Goal: Task Accomplishment & Management: Complete application form

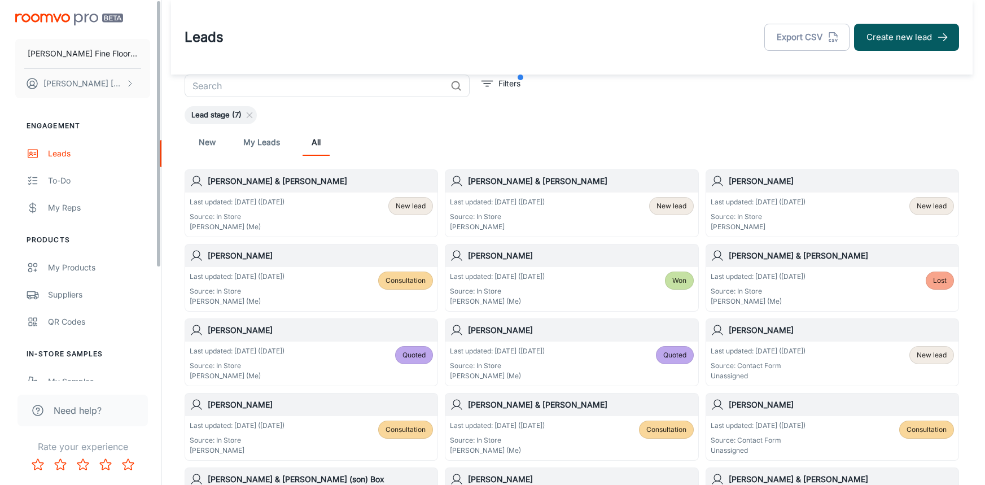
scroll to position [20, 0]
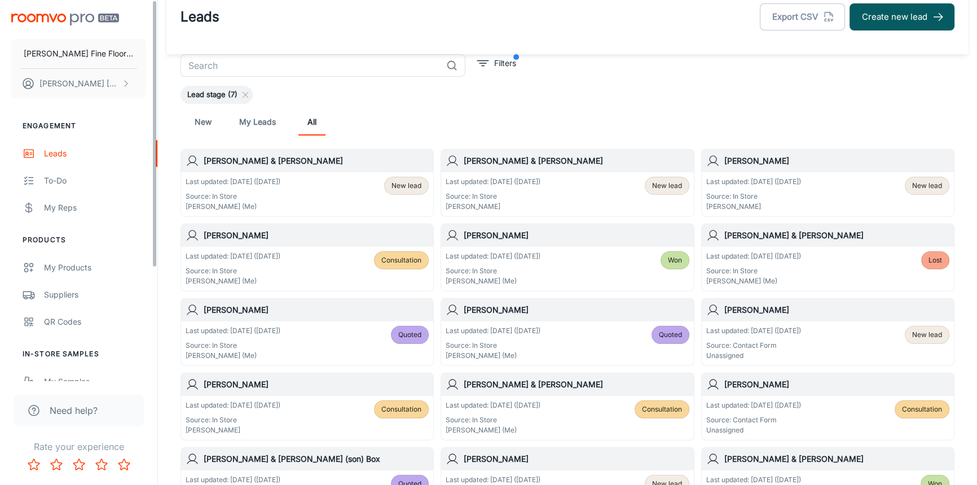
click at [899, 20] on button "Create new lead" at bounding box center [902, 16] width 105 height 27
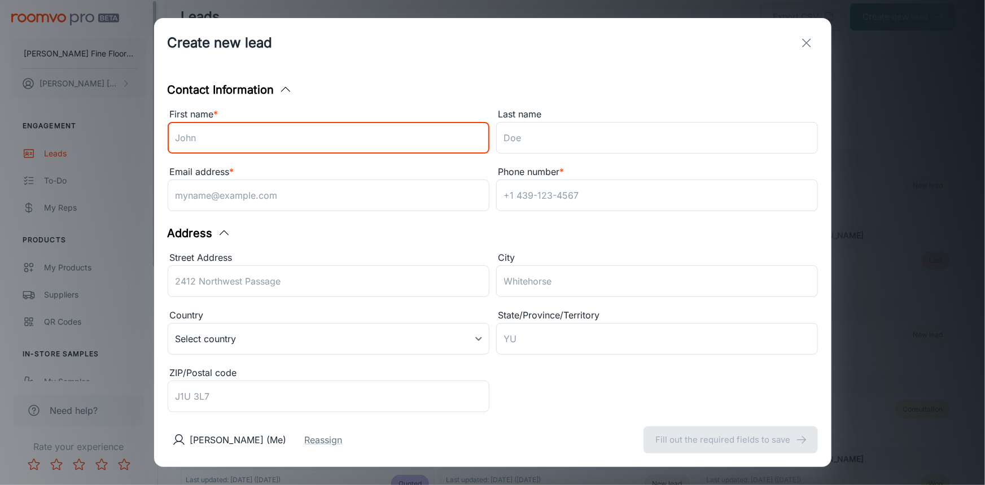
click at [226, 146] on input "First name *" at bounding box center [329, 138] width 322 height 32
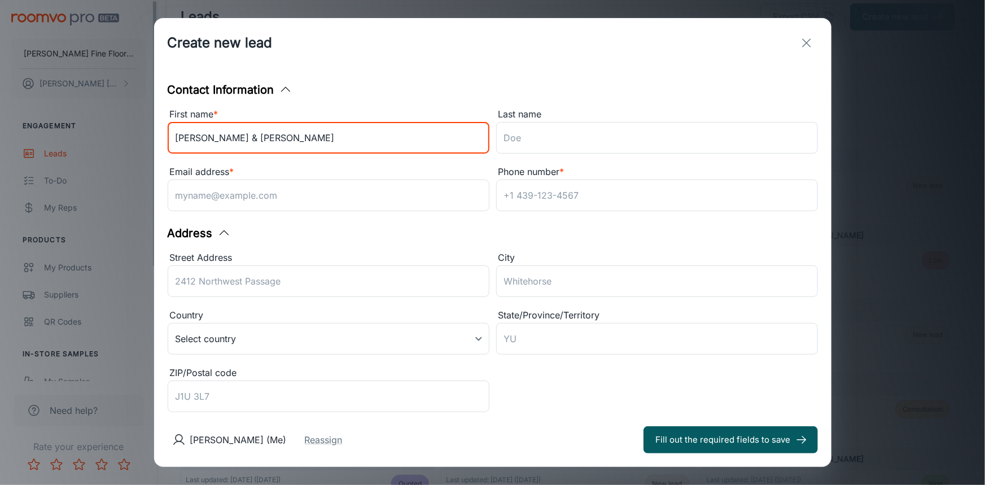
type input "[PERSON_NAME] & [PERSON_NAME]"
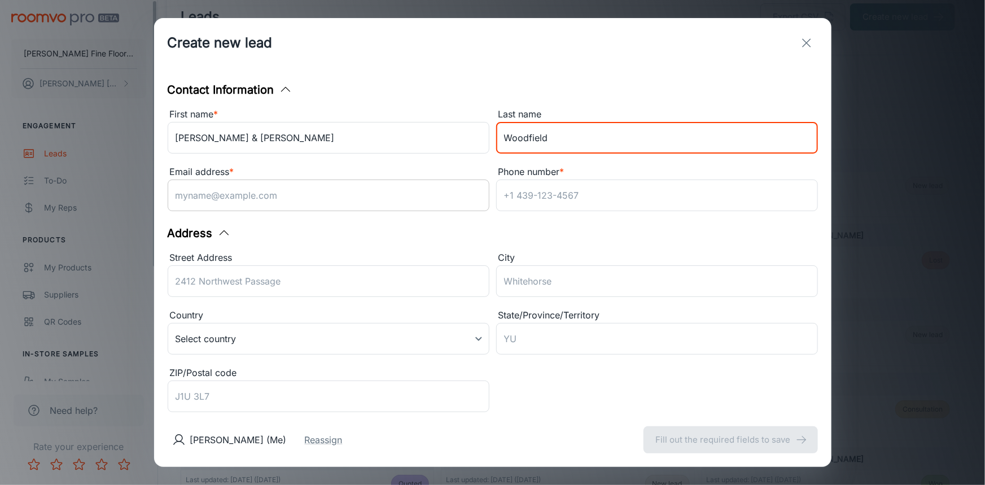
type input "Woodfield"
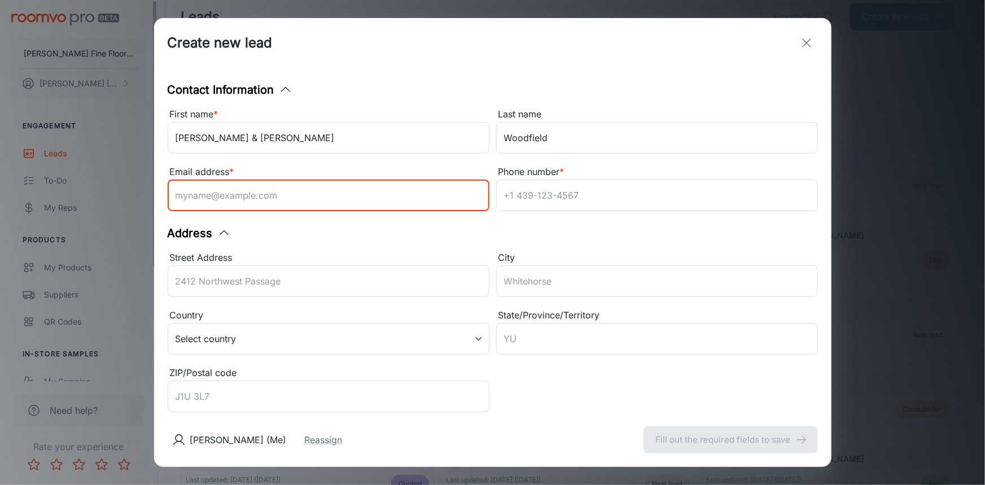
click at [235, 198] on input "Email address *" at bounding box center [329, 195] width 322 height 32
type input "[EMAIL_ADDRESS][DOMAIN_NAME]"
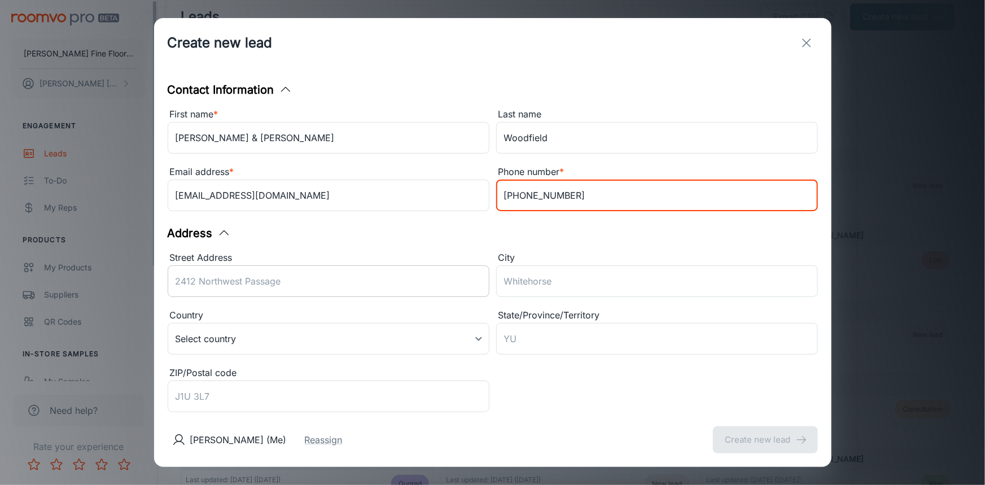
type input "[PHONE_NUMBER]"
click at [204, 283] on input "Street Address" at bounding box center [329, 281] width 322 height 32
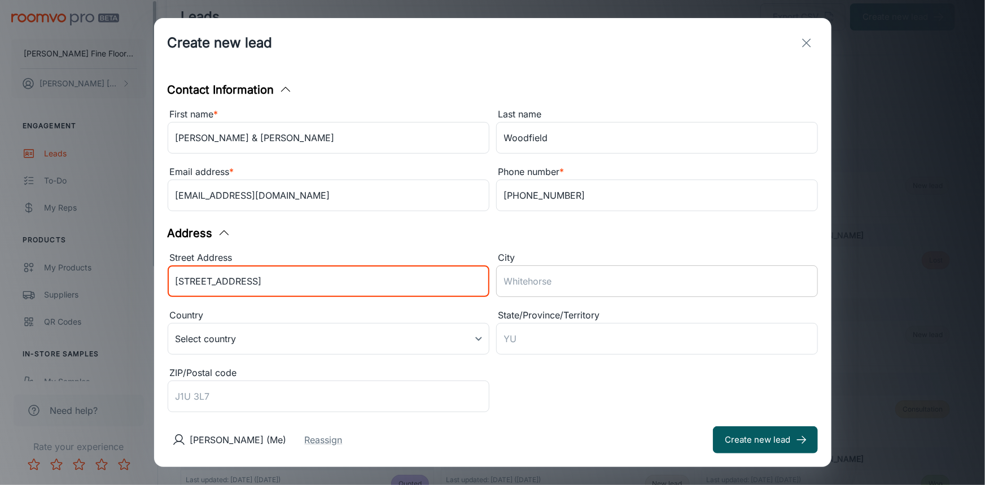
type input "[STREET_ADDRESS]"
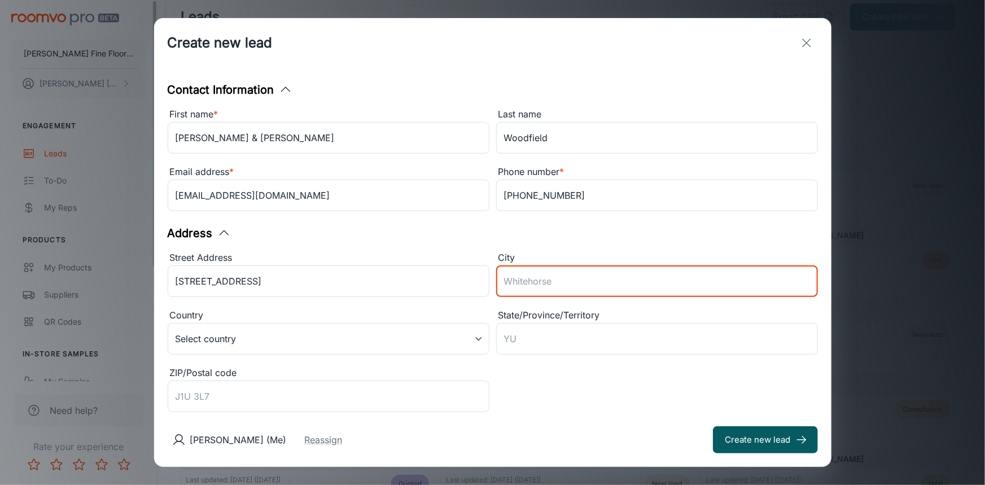
drag, startPoint x: 536, startPoint y: 287, endPoint x: 629, endPoint y: 278, distance: 94.2
click at [536, 287] on input "City" at bounding box center [657, 281] width 322 height 32
type input "Lincoln"
click at [474, 341] on body "[PERSON_NAME] Fine Floors, Inc [PERSON_NAME] Engagement Leads To-do My Reps Pro…" at bounding box center [492, 222] width 985 height 485
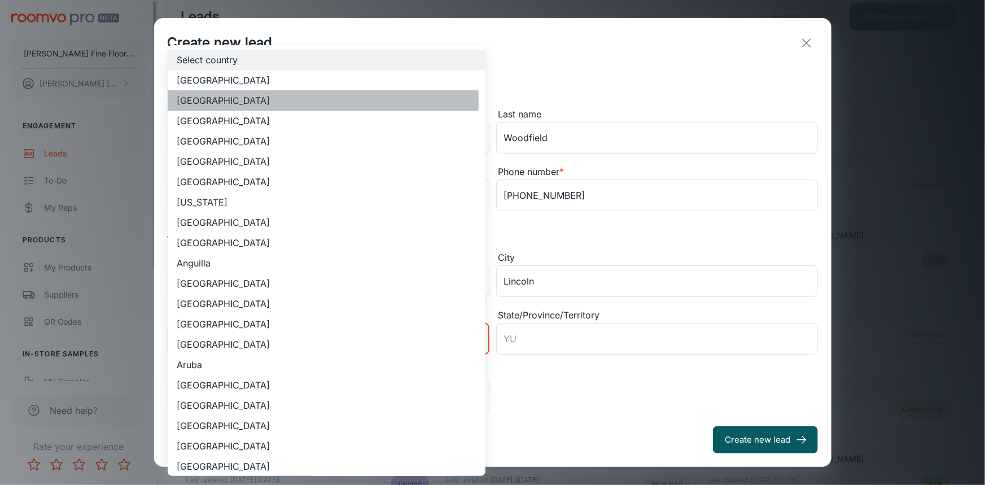
click at [238, 102] on li "[GEOGRAPHIC_DATA]" at bounding box center [327, 100] width 318 height 20
type input "US"
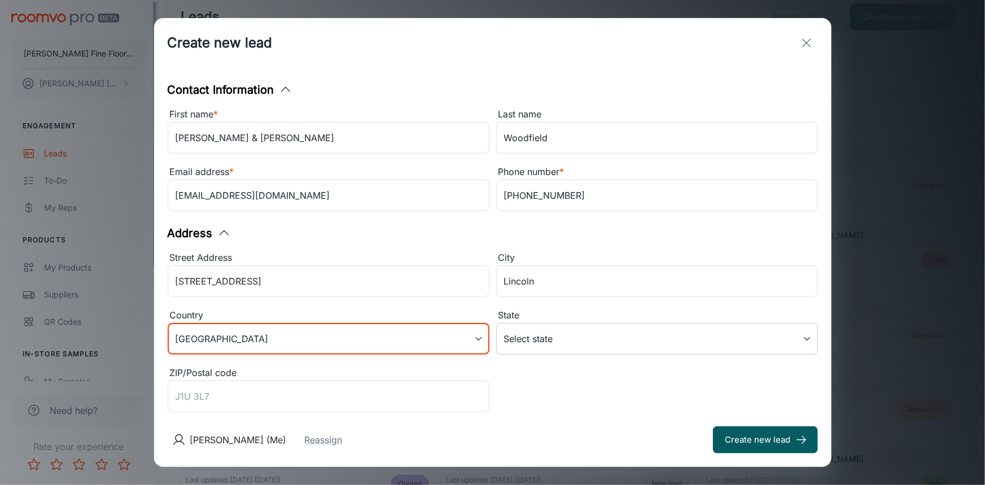
click at [579, 340] on body "[PERSON_NAME] Fine Floors, Inc [PERSON_NAME] Engagement Leads To-do My Reps Pro…" at bounding box center [492, 222] width 985 height 485
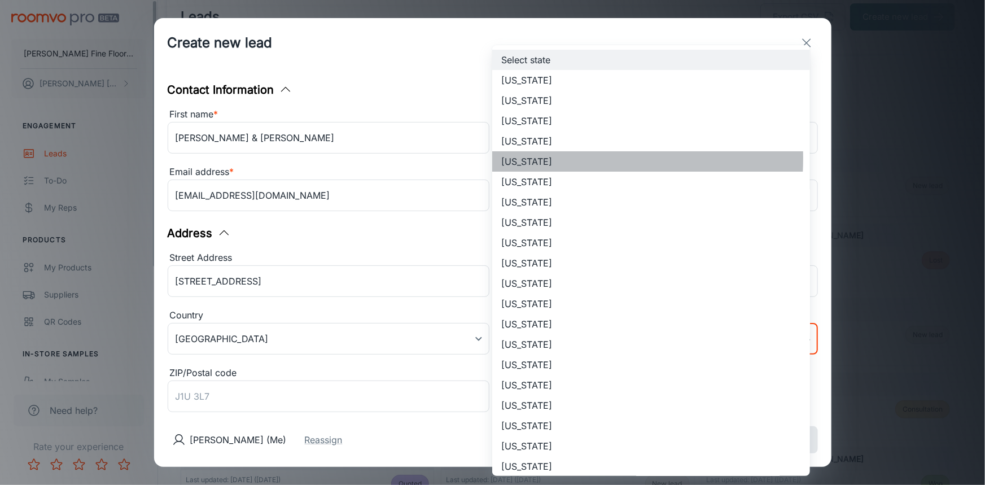
click at [530, 157] on li "[US_STATE]" at bounding box center [651, 161] width 318 height 20
type input "[US_STATE]"
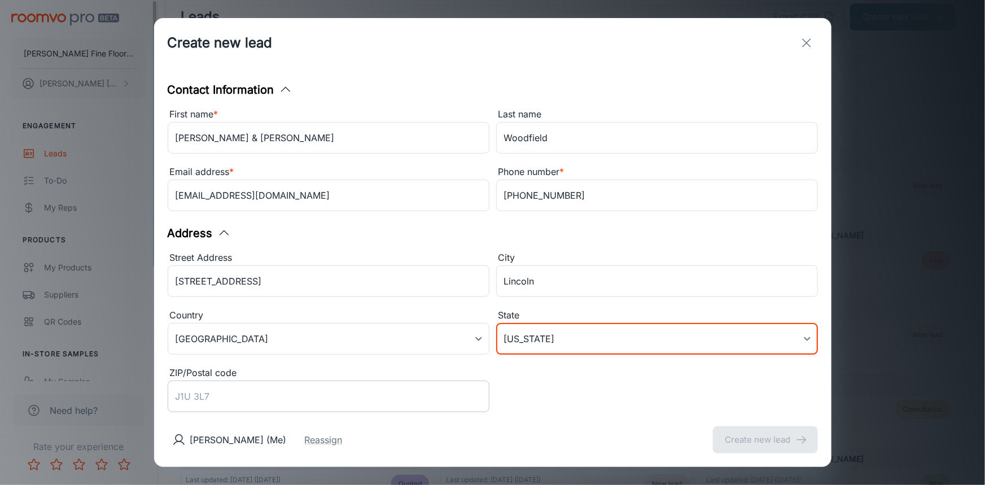
click at [207, 395] on input "ZIP/Postal code" at bounding box center [329, 396] width 322 height 32
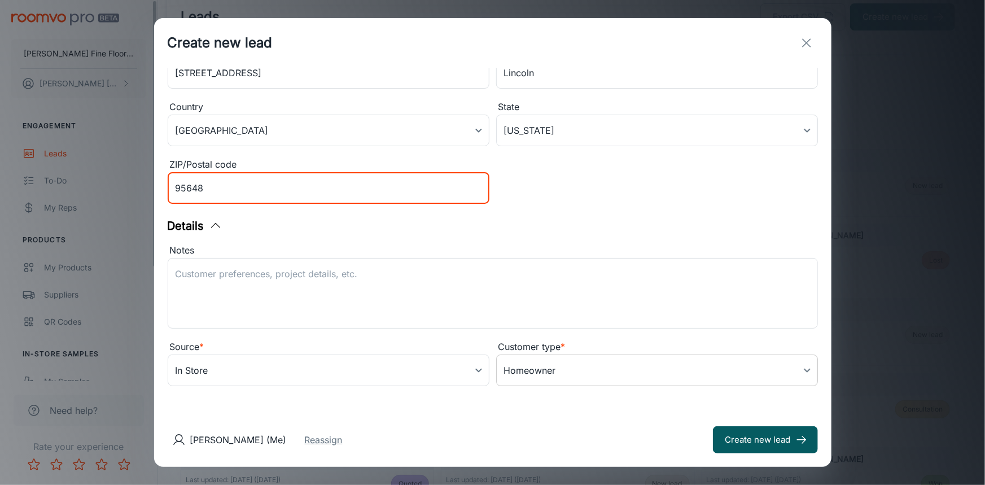
scroll to position [209, 0]
type input "95648"
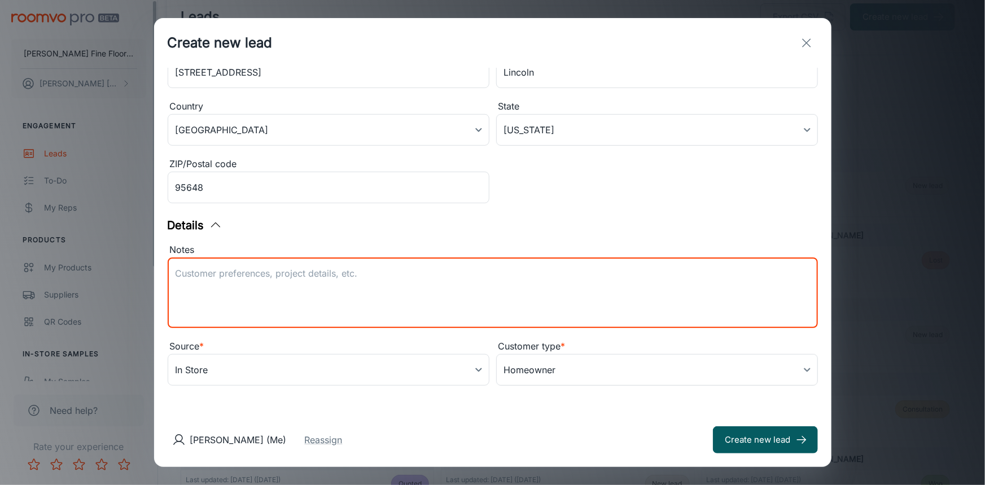
click at [190, 271] on textarea "Notes" at bounding box center [492, 293] width 634 height 52
click at [186, 273] on textarea "Notes" at bounding box center [492, 293] width 634 height 52
type textarea "LVP consult"
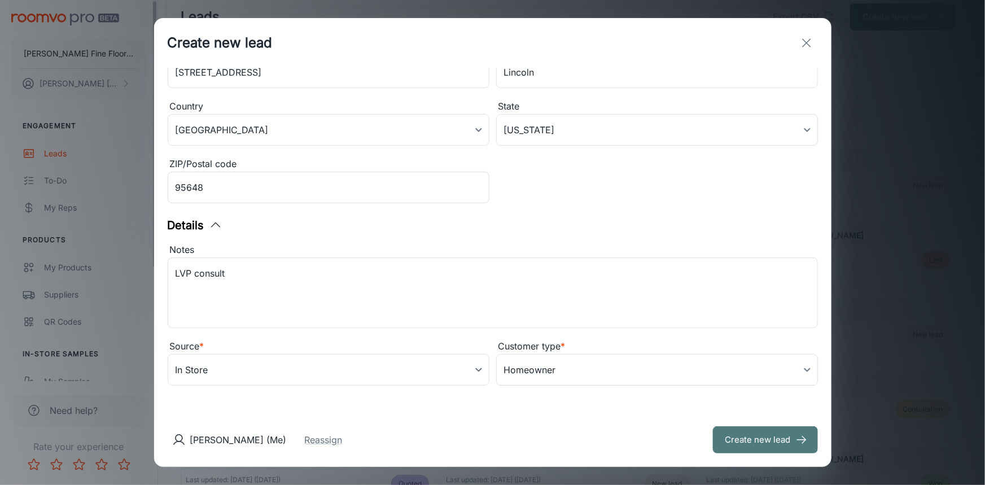
click at [745, 432] on button "Create new lead" at bounding box center [765, 439] width 105 height 27
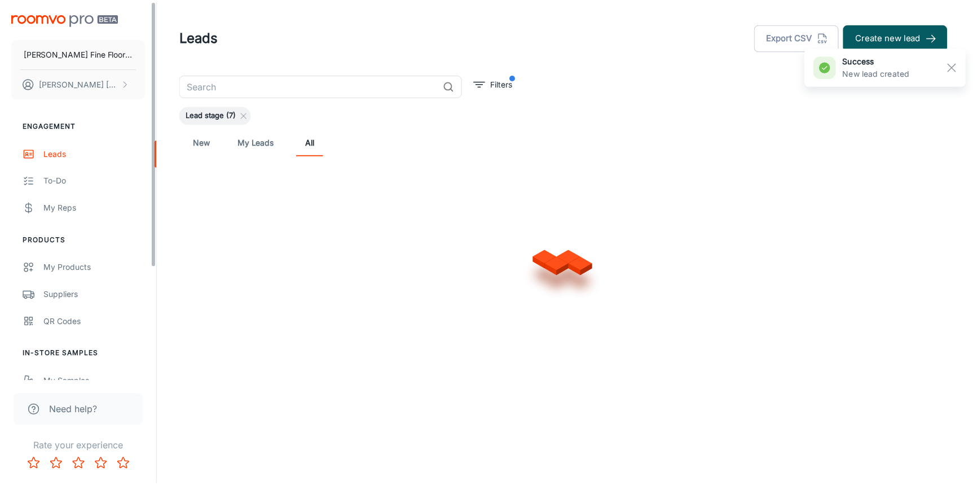
scroll to position [0, 0]
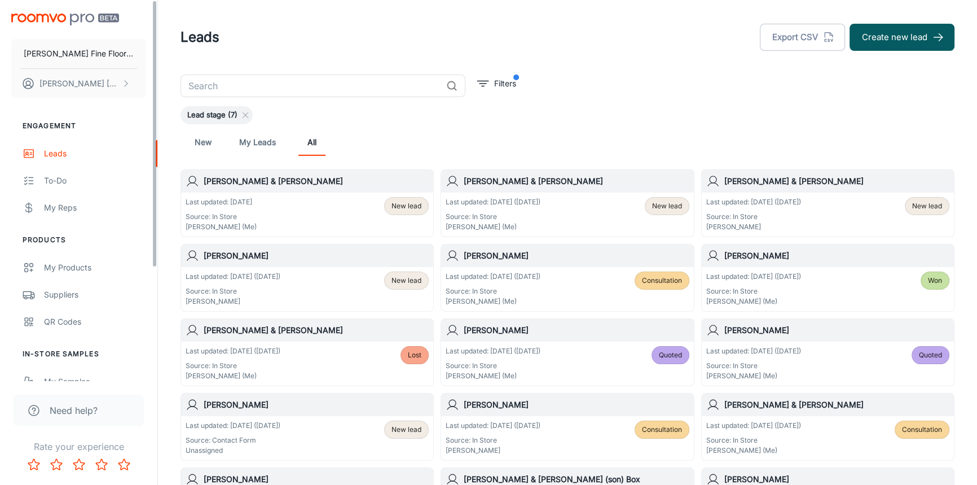
click at [247, 198] on p "Last updated: [DATE]" at bounding box center [221, 202] width 71 height 10
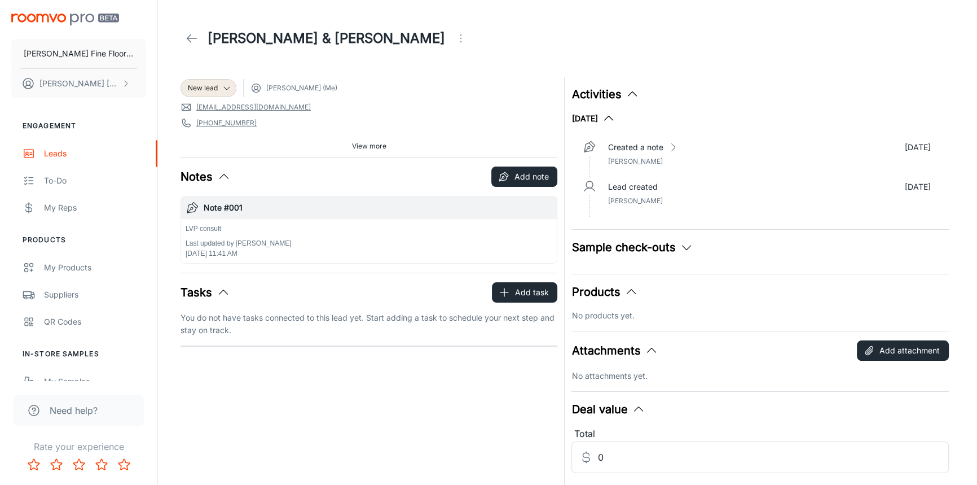
click at [225, 172] on icon "button" at bounding box center [224, 177] width 14 height 14
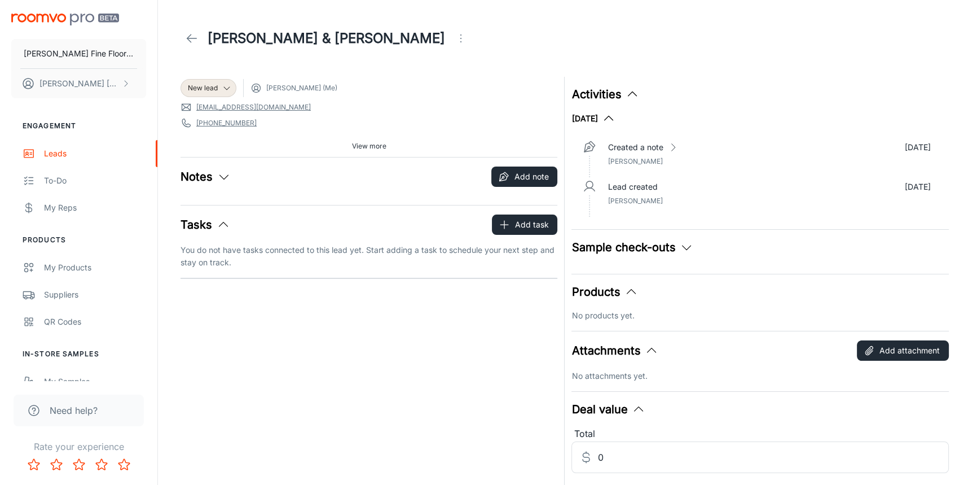
click at [222, 174] on icon "button" at bounding box center [224, 177] width 14 height 14
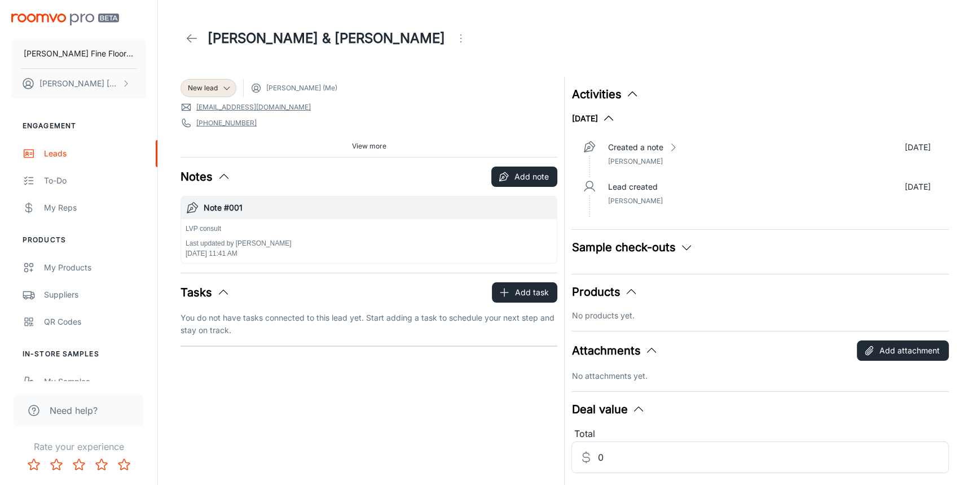
click at [380, 146] on span "View more" at bounding box center [369, 146] width 34 height 10
